Goal: Find contact information: Find contact information

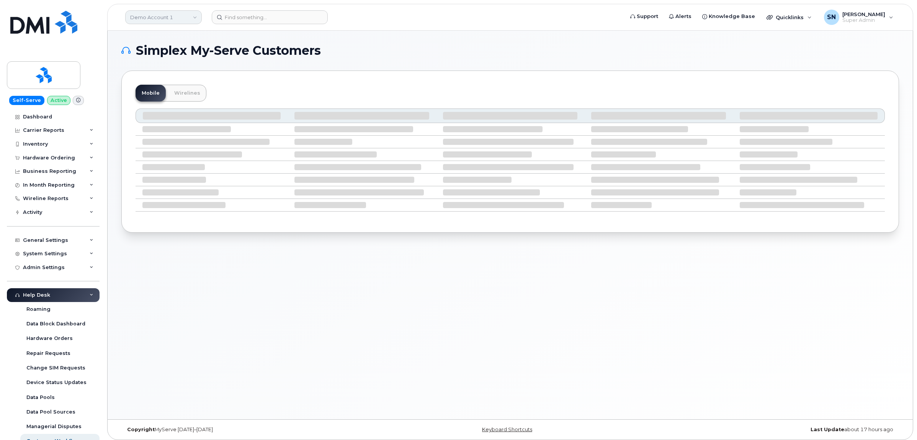
click at [168, 16] on link "Demo Account 1" at bounding box center [163, 17] width 77 height 14
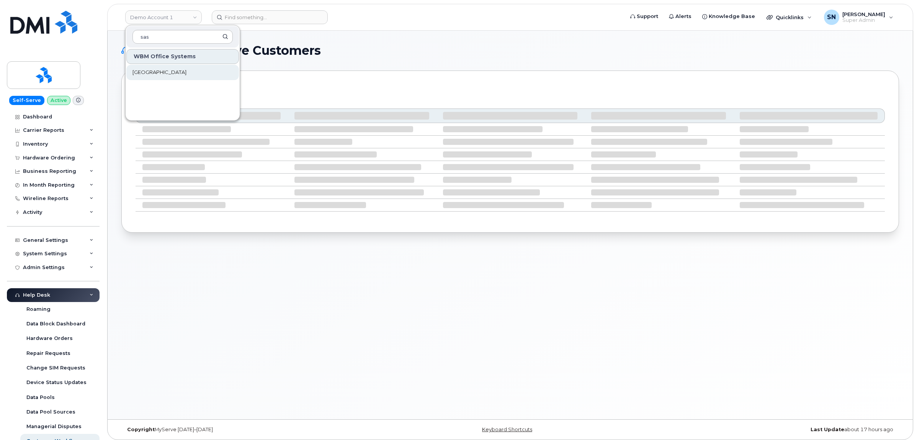
type input "sas"
click at [170, 75] on span "[GEOGRAPHIC_DATA]" at bounding box center [160, 73] width 54 height 8
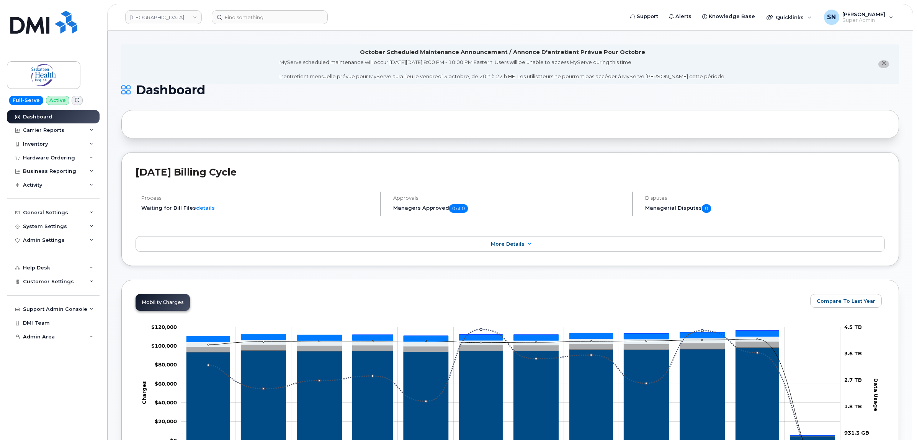
click at [885, 62] on icon "close notification" at bounding box center [884, 63] width 5 height 5
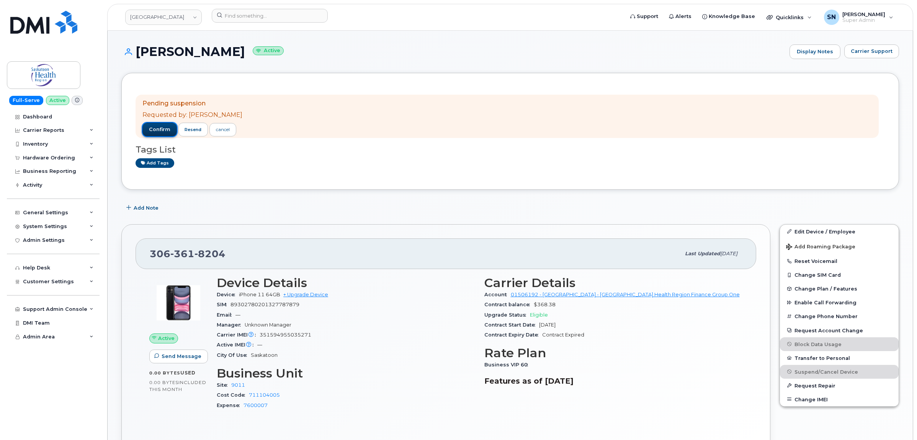
click at [165, 131] on span "confirm" at bounding box center [159, 129] width 21 height 7
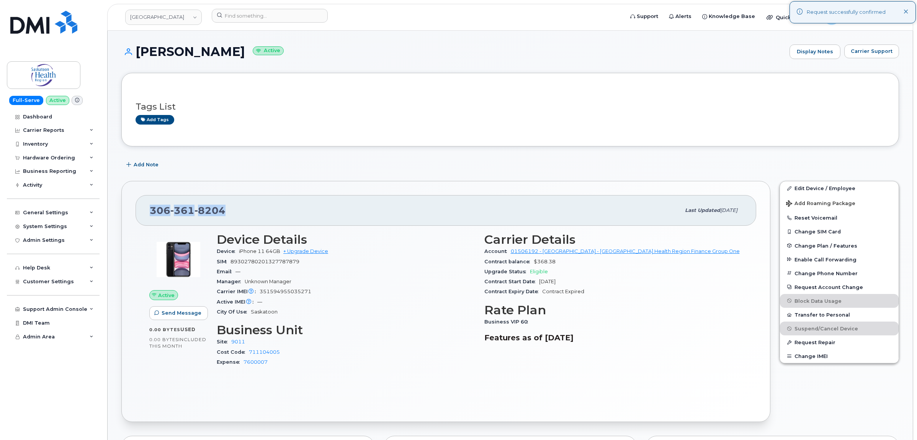
drag, startPoint x: 152, startPoint y: 211, endPoint x: 229, endPoint y: 211, distance: 77.0
click at [229, 211] on div "306 361 8204" at bounding box center [415, 210] width 531 height 16
copy span "306 361 8204"
